Goal: Transaction & Acquisition: Purchase product/service

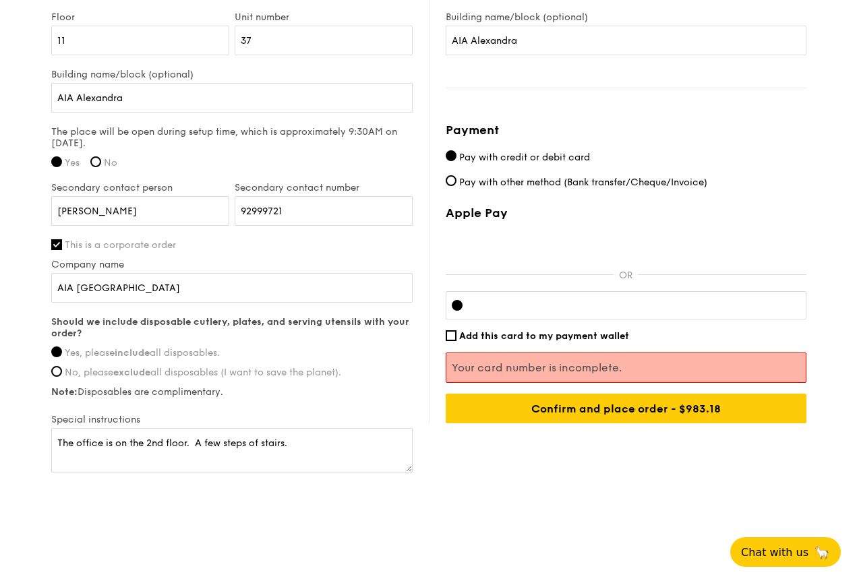
scroll to position [990, 0]
click at [299, 446] on textarea "The office is on the 2nd floor. A few steps of stairs." at bounding box center [231, 450] width 361 height 45
drag, startPoint x: 299, startPoint y: 446, endPoint x: -58, endPoint y: 424, distance: 358.1
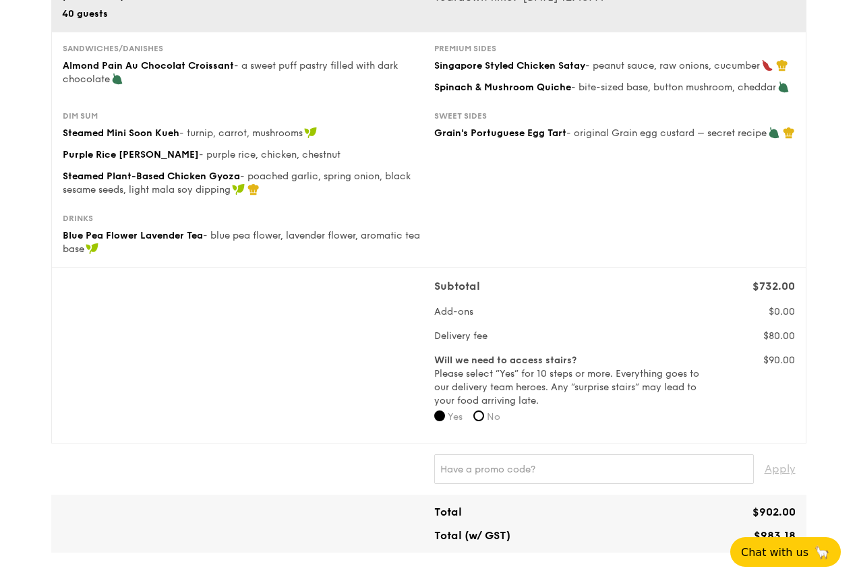
scroll to position [180, 0]
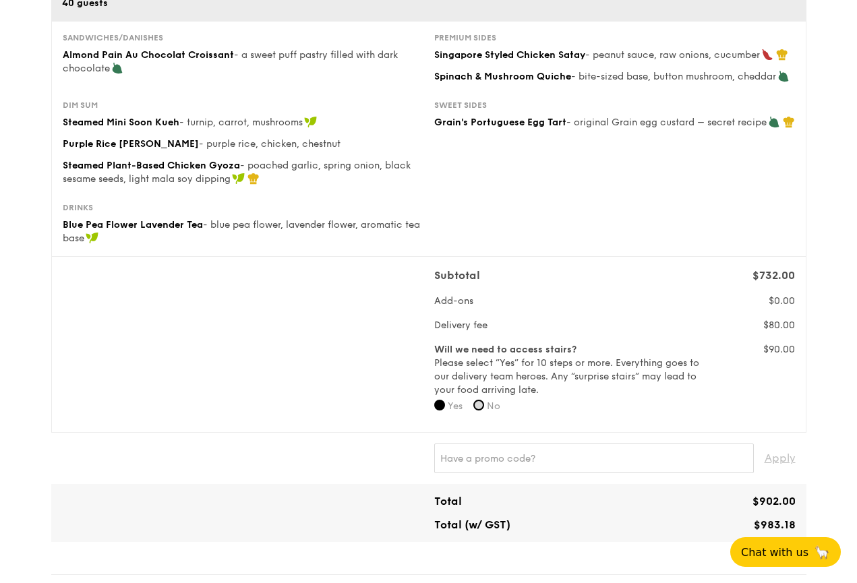
type textarea "Please call on the day for exact location in the office."
click at [484, 403] on input "No" at bounding box center [478, 405] width 11 height 11
radio input "true"
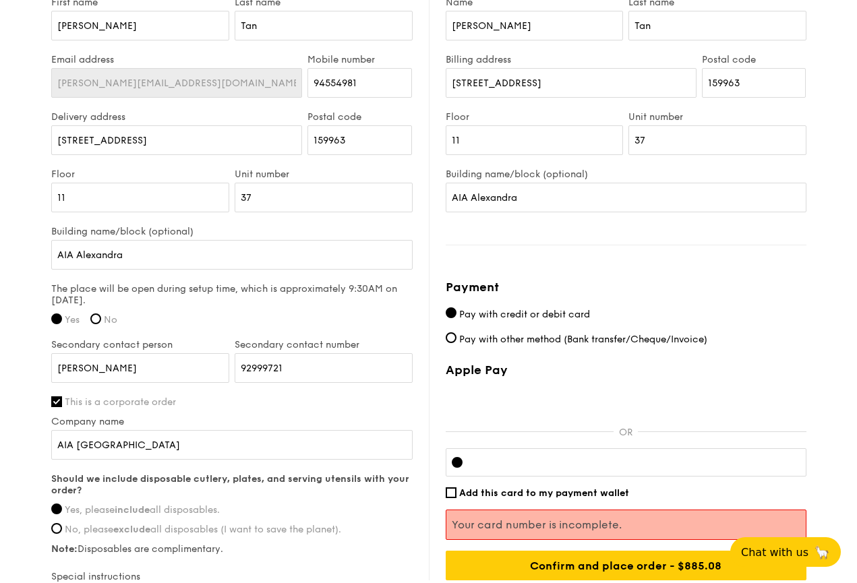
scroll to position [855, 0]
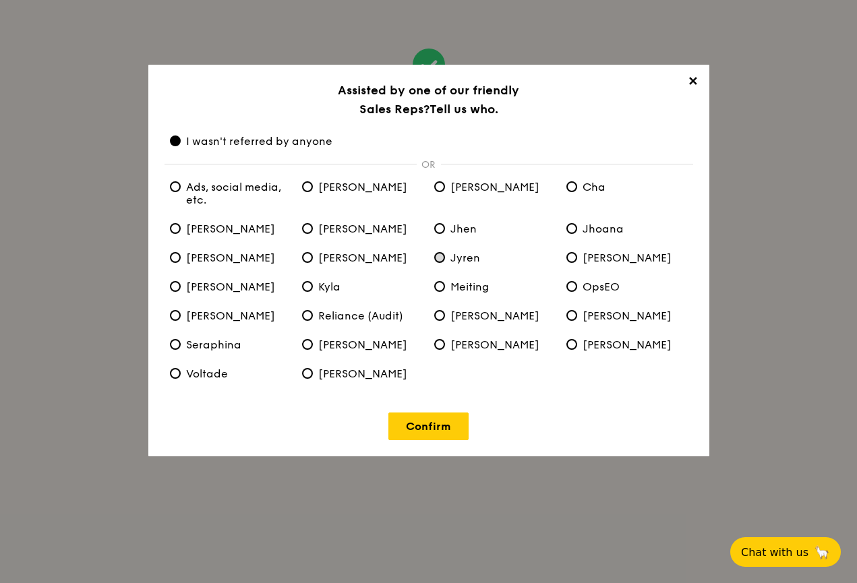
click at [440, 256] on input "Jyren" at bounding box center [439, 257] width 11 height 11
radio input "true"
radio anyone "false"
click at [449, 431] on link "Confirm" at bounding box center [428, 427] width 80 height 28
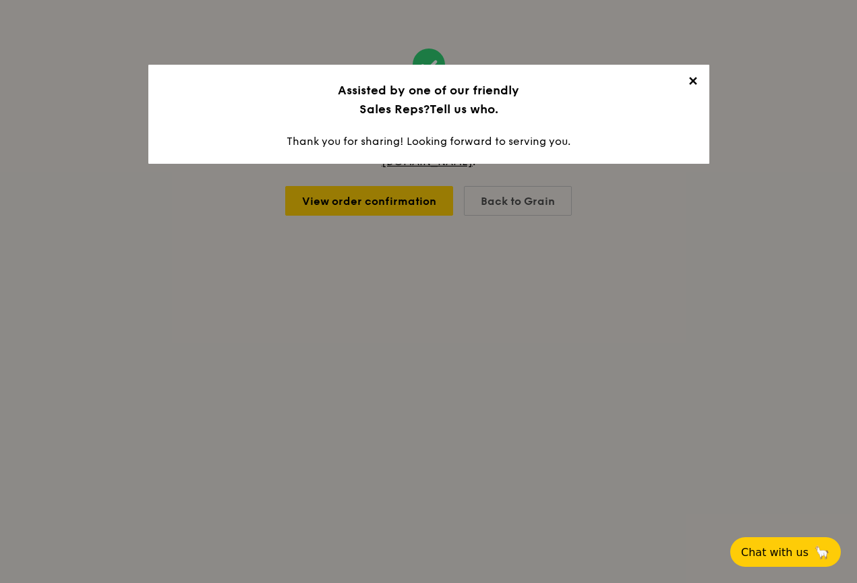
click at [692, 83] on span "✕" at bounding box center [693, 83] width 19 height 19
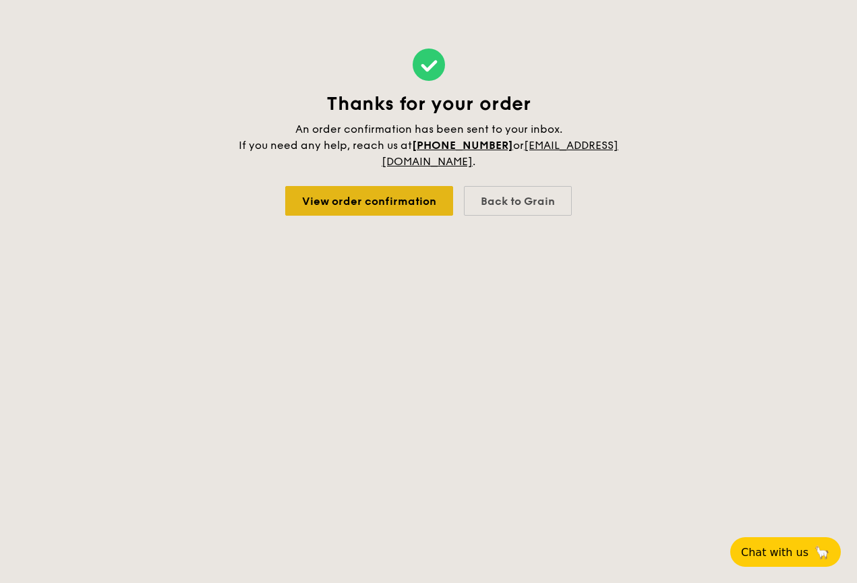
click at [430, 205] on link "View order confirmation" at bounding box center [369, 201] width 168 height 30
click at [348, 202] on link "View order confirmation" at bounding box center [369, 201] width 168 height 30
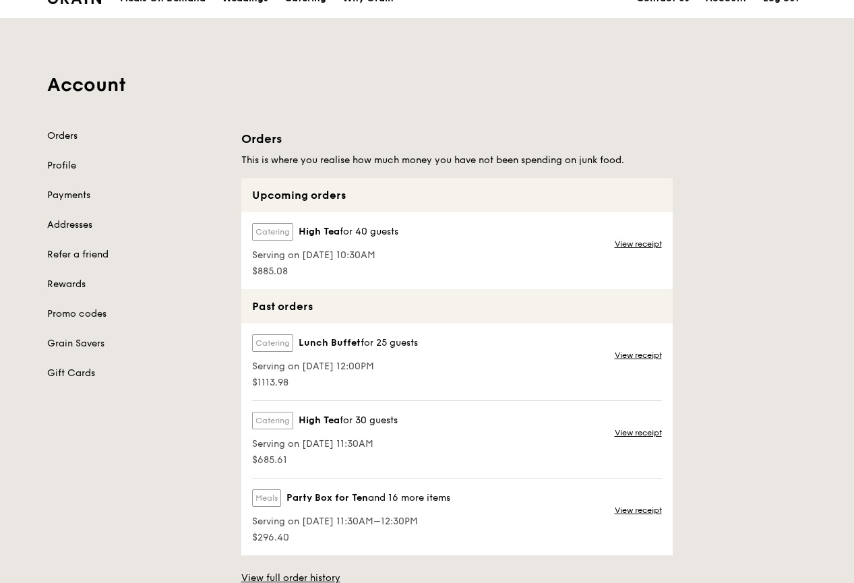
scroll to position [47, 0]
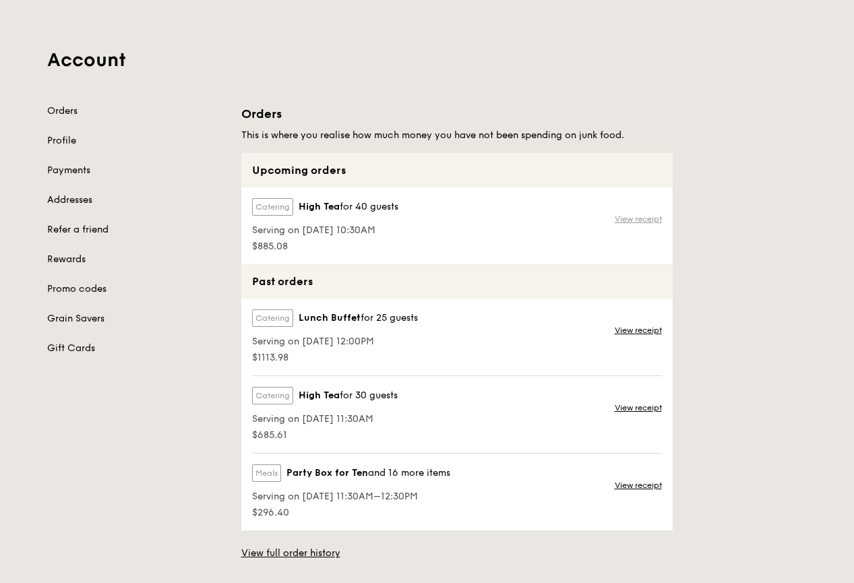
click at [641, 218] on link "View receipt" at bounding box center [638, 219] width 47 height 11
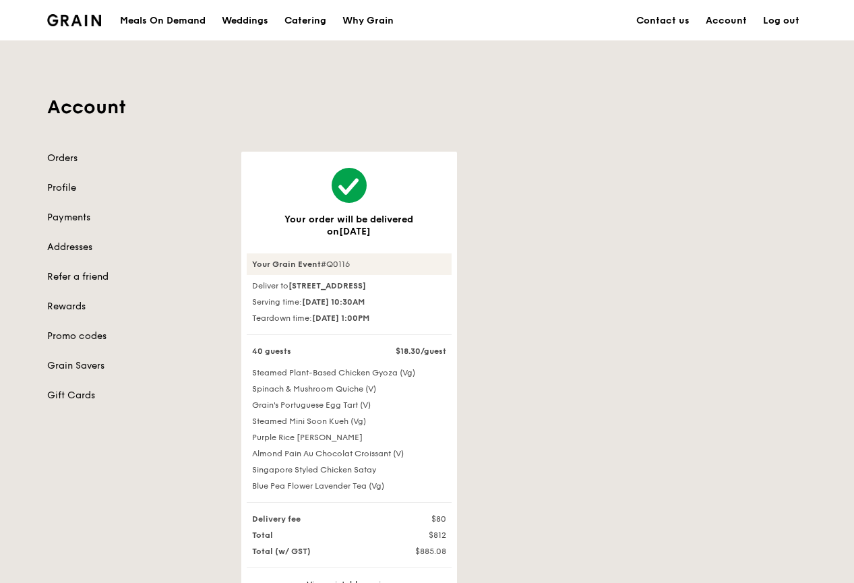
click at [63, 160] on link "Orders" at bounding box center [136, 158] width 178 height 13
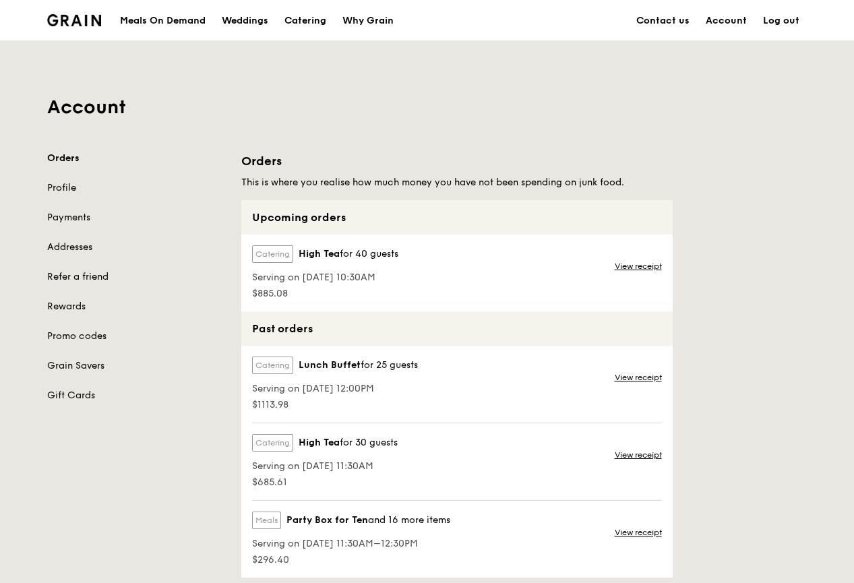
click at [359, 278] on span "Serving on [DATE] 10:30AM" at bounding box center [325, 277] width 146 height 13
click at [634, 263] on link "View receipt" at bounding box center [638, 266] width 47 height 11
